Goal: Task Accomplishment & Management: Manage account settings

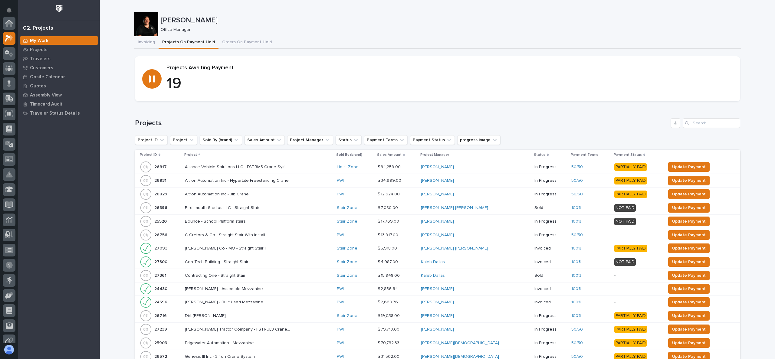
scroll to position [15, 0]
click at [50, 51] on div "Projects" at bounding box center [59, 49] width 79 height 8
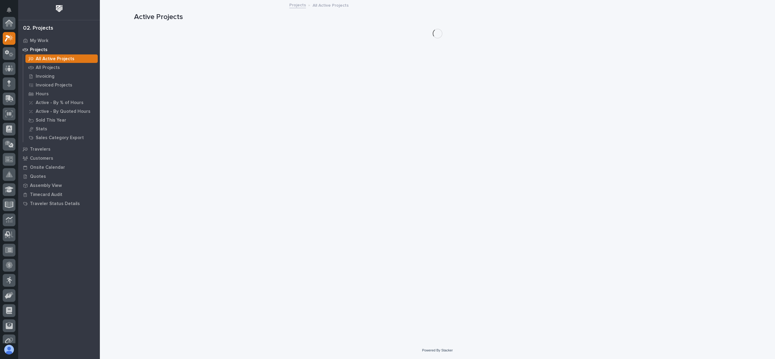
scroll to position [15, 0]
click at [54, 66] on p "All Projects" at bounding box center [48, 67] width 24 height 5
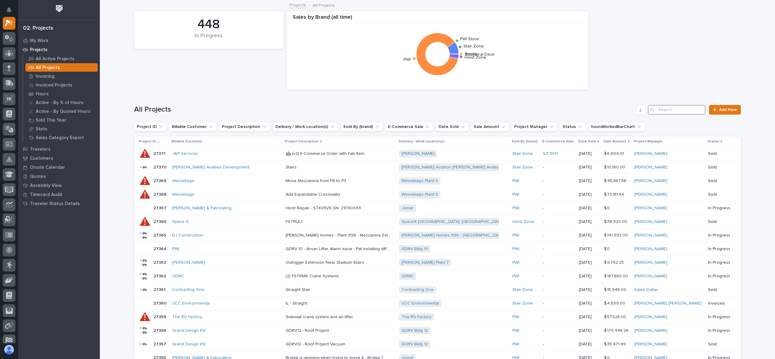
click at [663, 113] on input "Search" at bounding box center [677, 110] width 58 height 10
type input "26665"
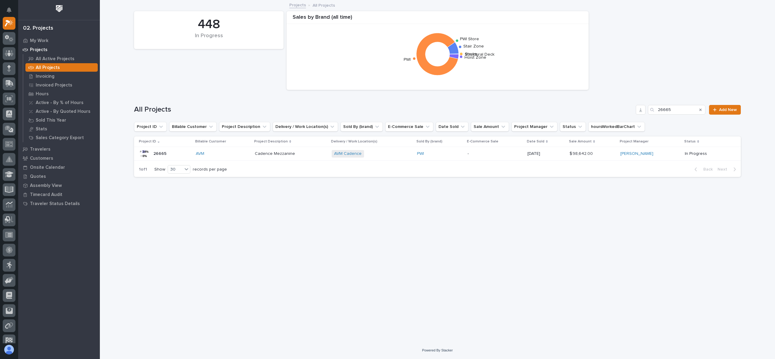
click at [156, 153] on p "26665" at bounding box center [160, 153] width 14 height 6
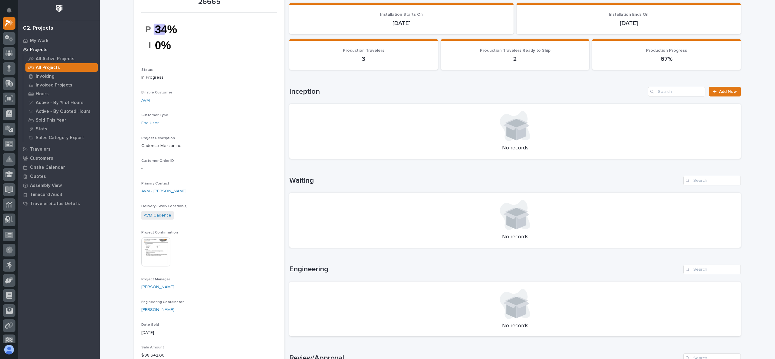
scroll to position [91, 0]
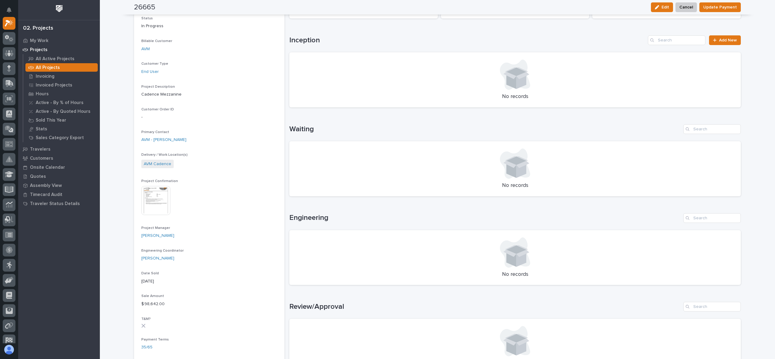
click at [153, 198] on img at bounding box center [155, 200] width 29 height 29
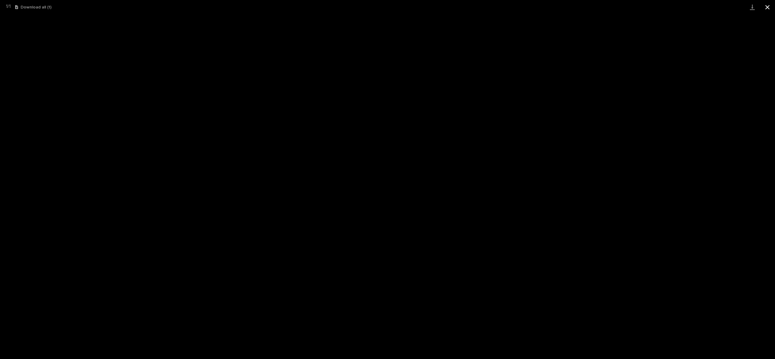
click at [764, 5] on button "Close gallery" at bounding box center [767, 7] width 15 height 14
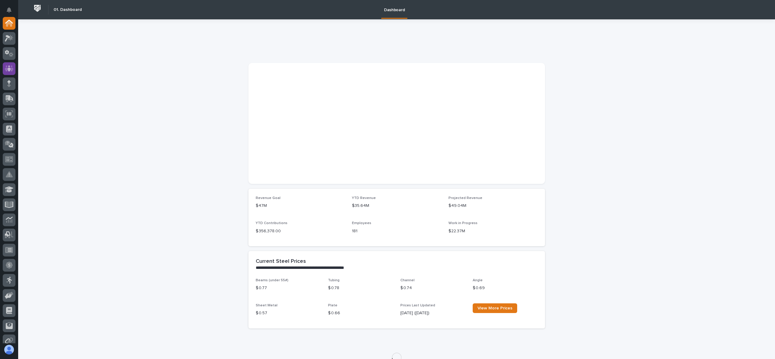
click at [12, 71] on icon at bounding box center [9, 68] width 9 height 6
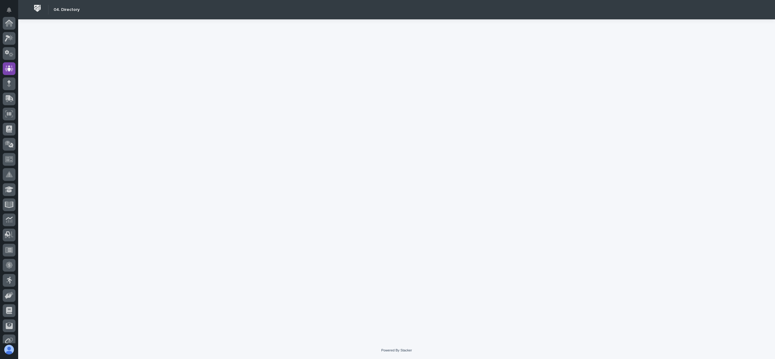
scroll to position [45, 0]
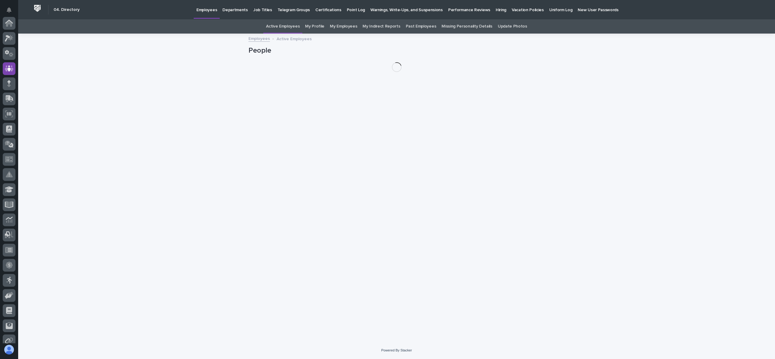
scroll to position [45, 0]
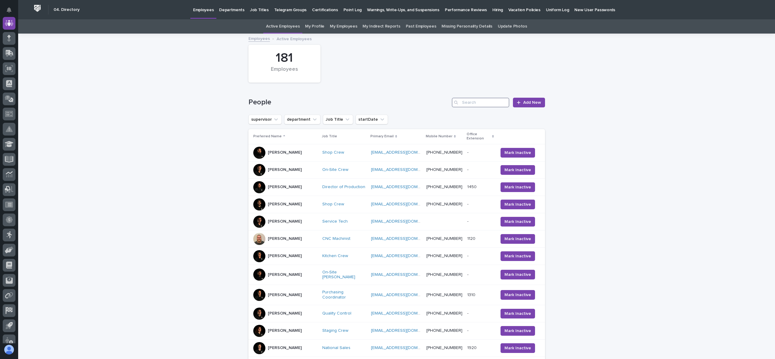
click at [469, 101] on input "Search" at bounding box center [481, 103] width 58 height 10
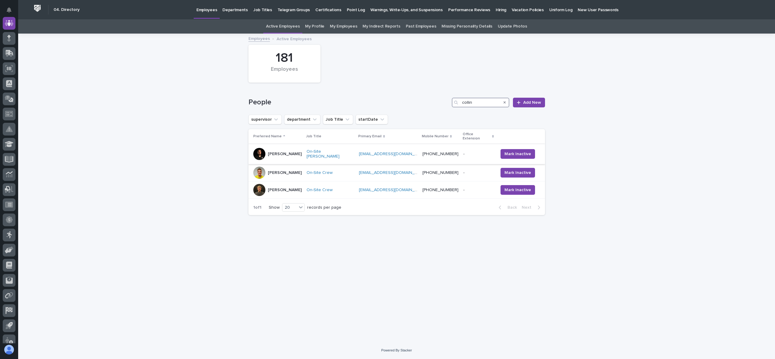
type input "collin"
click at [284, 152] on p "Collin Daley" at bounding box center [285, 154] width 34 height 5
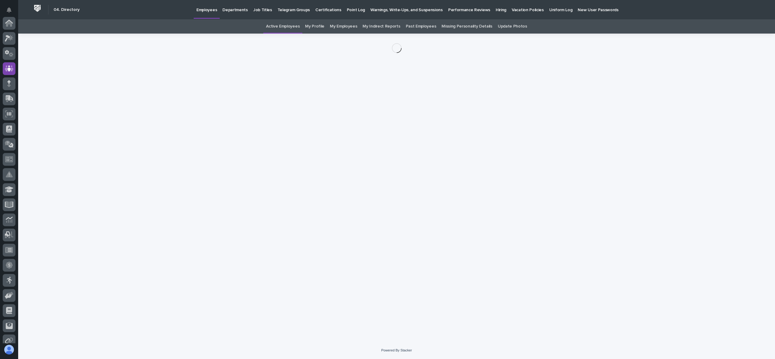
scroll to position [45, 0]
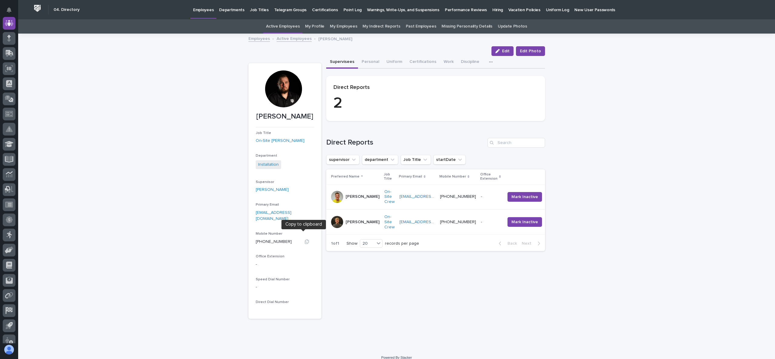
click at [305, 240] on icon "button" at bounding box center [307, 242] width 4 height 5
click at [292, 36] on link "Active Employees" at bounding box center [294, 38] width 35 height 7
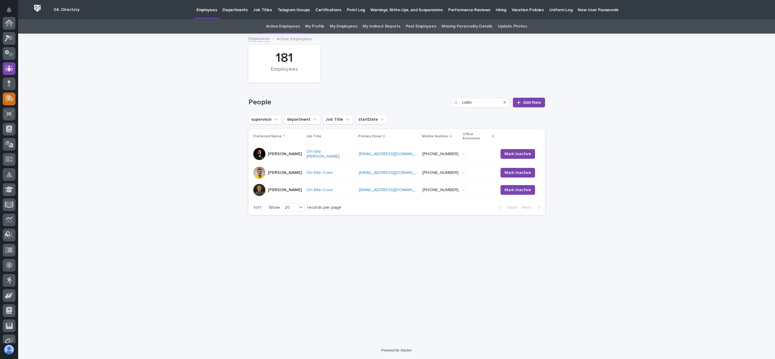
scroll to position [45, 0]
click at [258, 37] on link "Employees" at bounding box center [258, 38] width 21 height 7
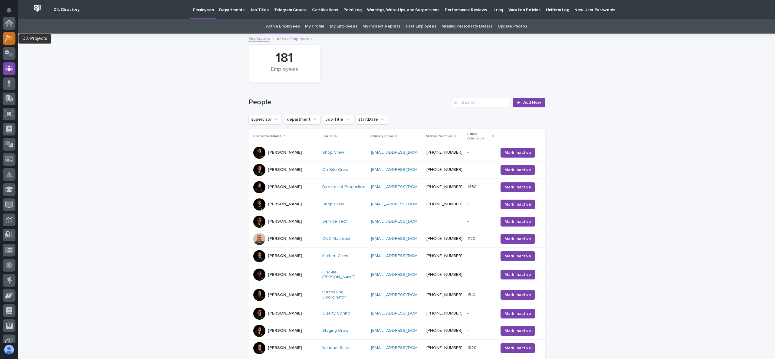
click at [9, 37] on icon at bounding box center [7, 38] width 5 height 7
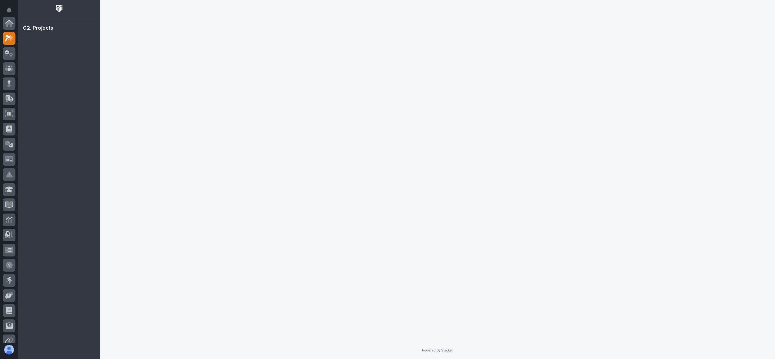
scroll to position [15, 0]
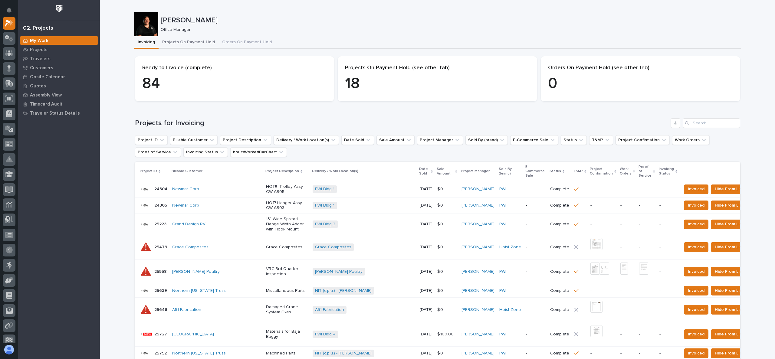
click at [186, 44] on button "Projects On Payment Hold" at bounding box center [189, 42] width 60 height 13
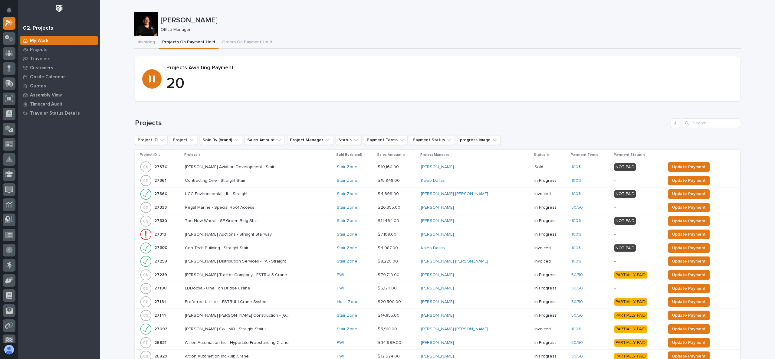
click at [191, 151] on th "Project" at bounding box center [258, 155] width 152 height 11
click at [191, 153] on p "Project" at bounding box center [190, 155] width 13 height 7
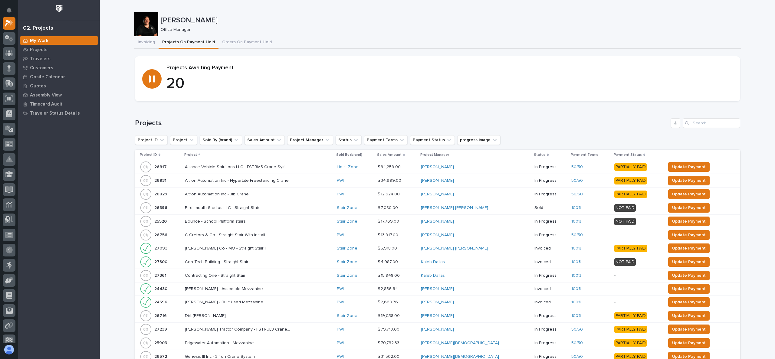
click at [368, 119] on h1 "Projects" at bounding box center [401, 123] width 533 height 9
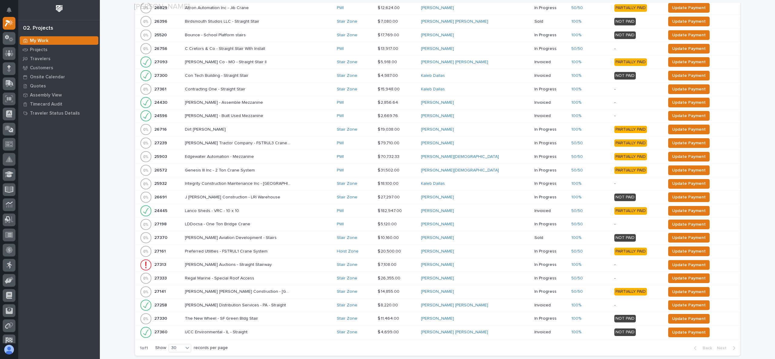
scroll to position [235, 0]
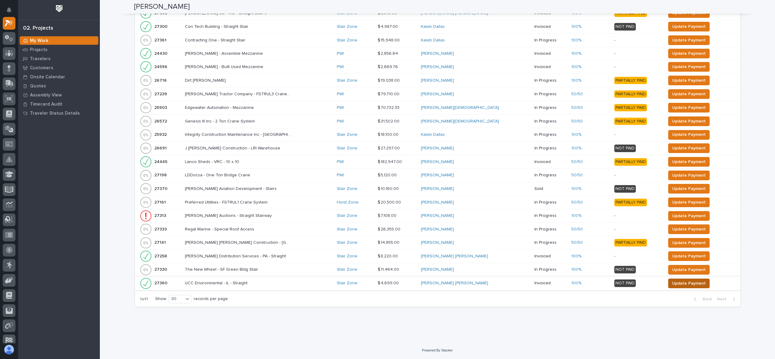
click at [691, 284] on span "Update Payment" at bounding box center [689, 283] width 34 height 7
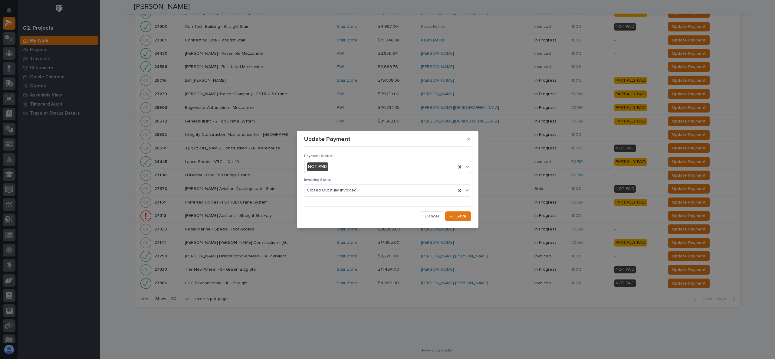
click at [363, 166] on div "NOT PAID" at bounding box center [380, 167] width 152 height 10
click at [339, 200] on div "PAID IN FULL" at bounding box center [387, 200] width 166 height 11
click at [460, 215] on span "Save" at bounding box center [461, 216] width 10 height 5
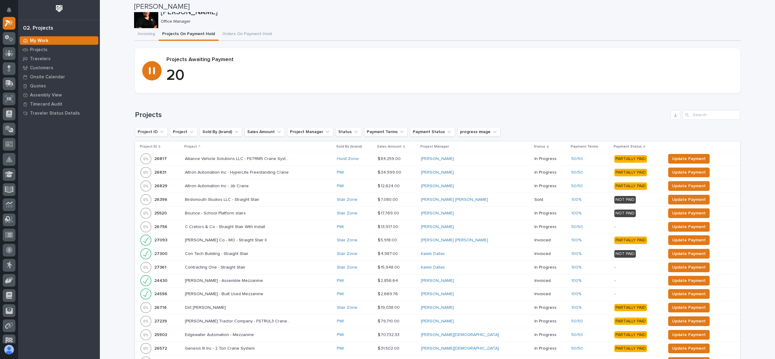
scroll to position [0, 0]
